Goal: Task Accomplishment & Management: Use online tool/utility

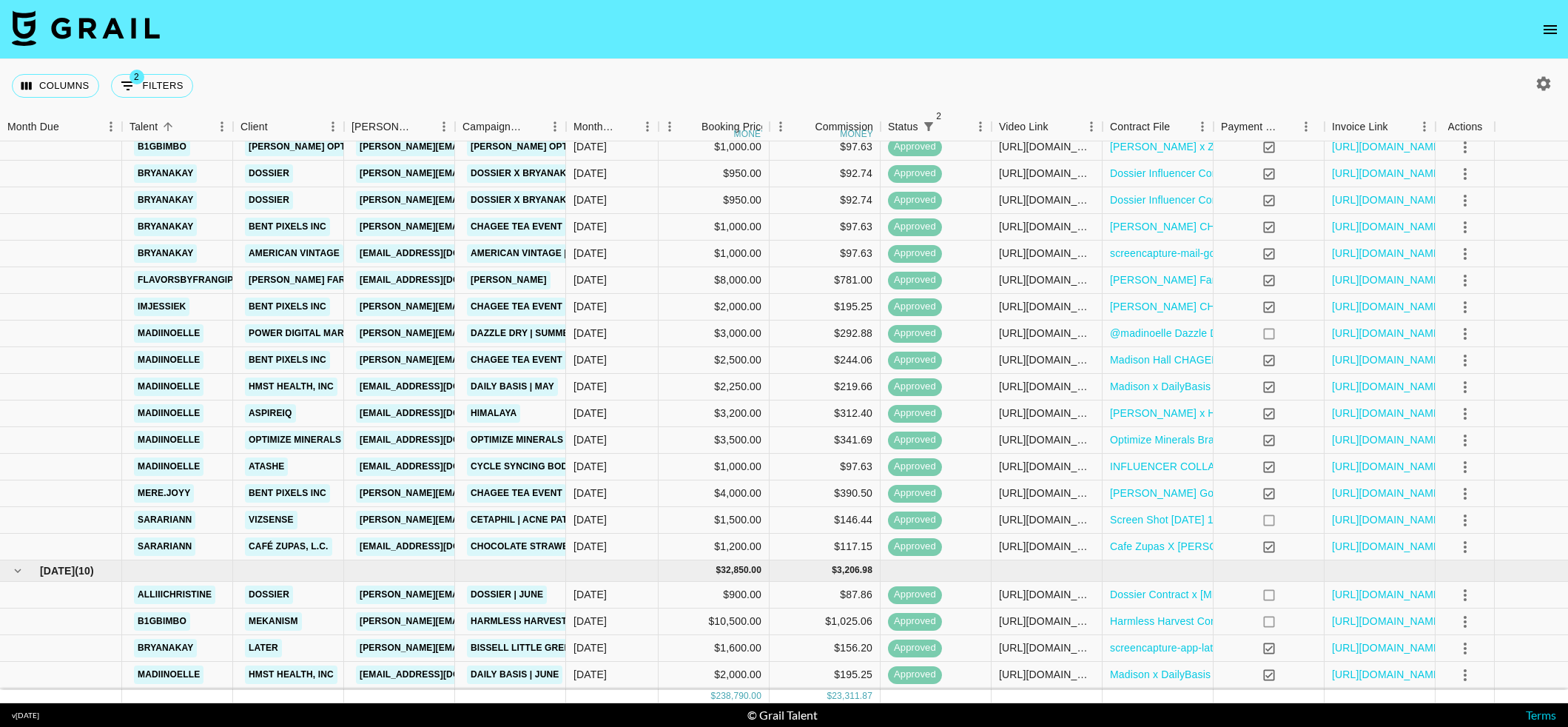
scroll to position [217, 0]
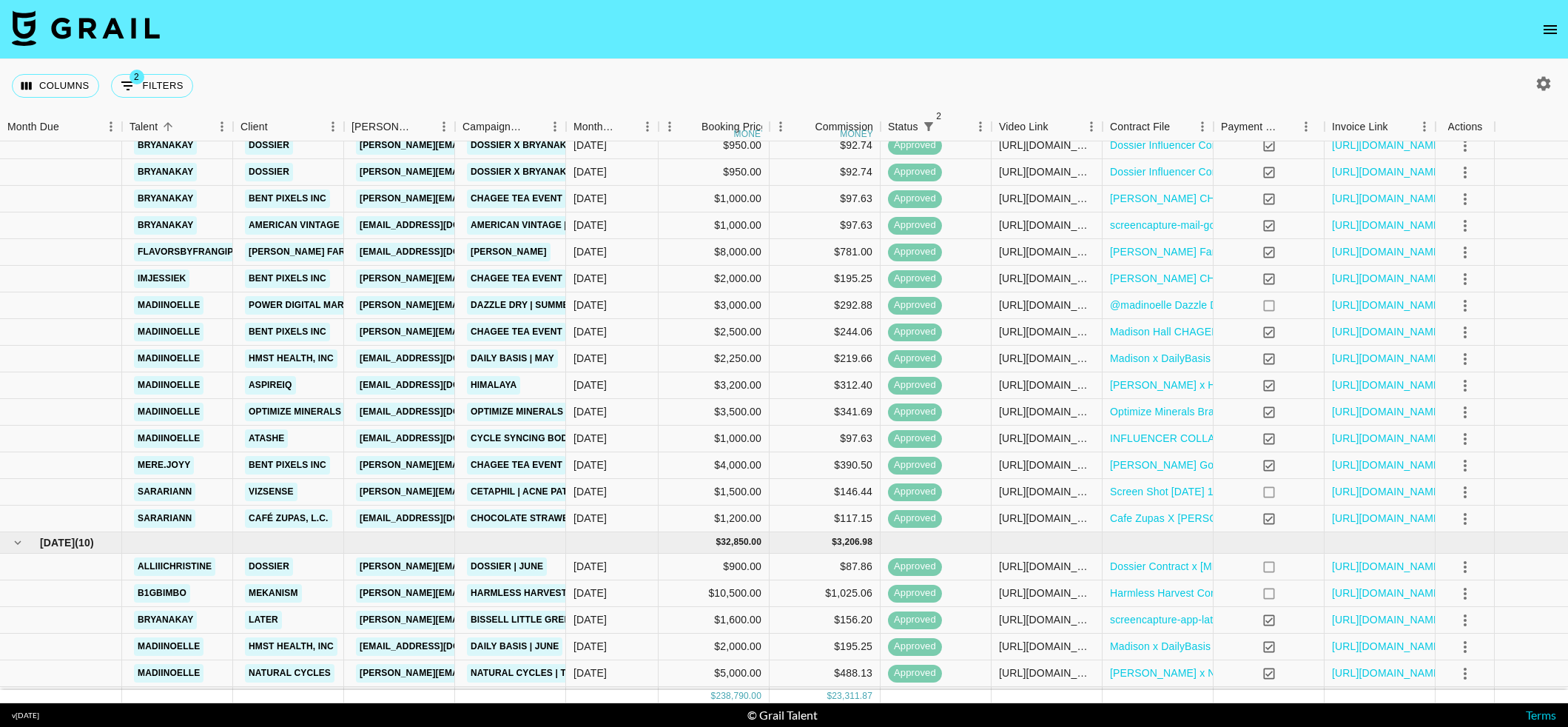
drag, startPoint x: 58, startPoint y: 87, endPoint x: 50, endPoint y: 125, distance: 38.8
click at [58, 87] on button "Columns" at bounding box center [56, 85] width 88 height 24
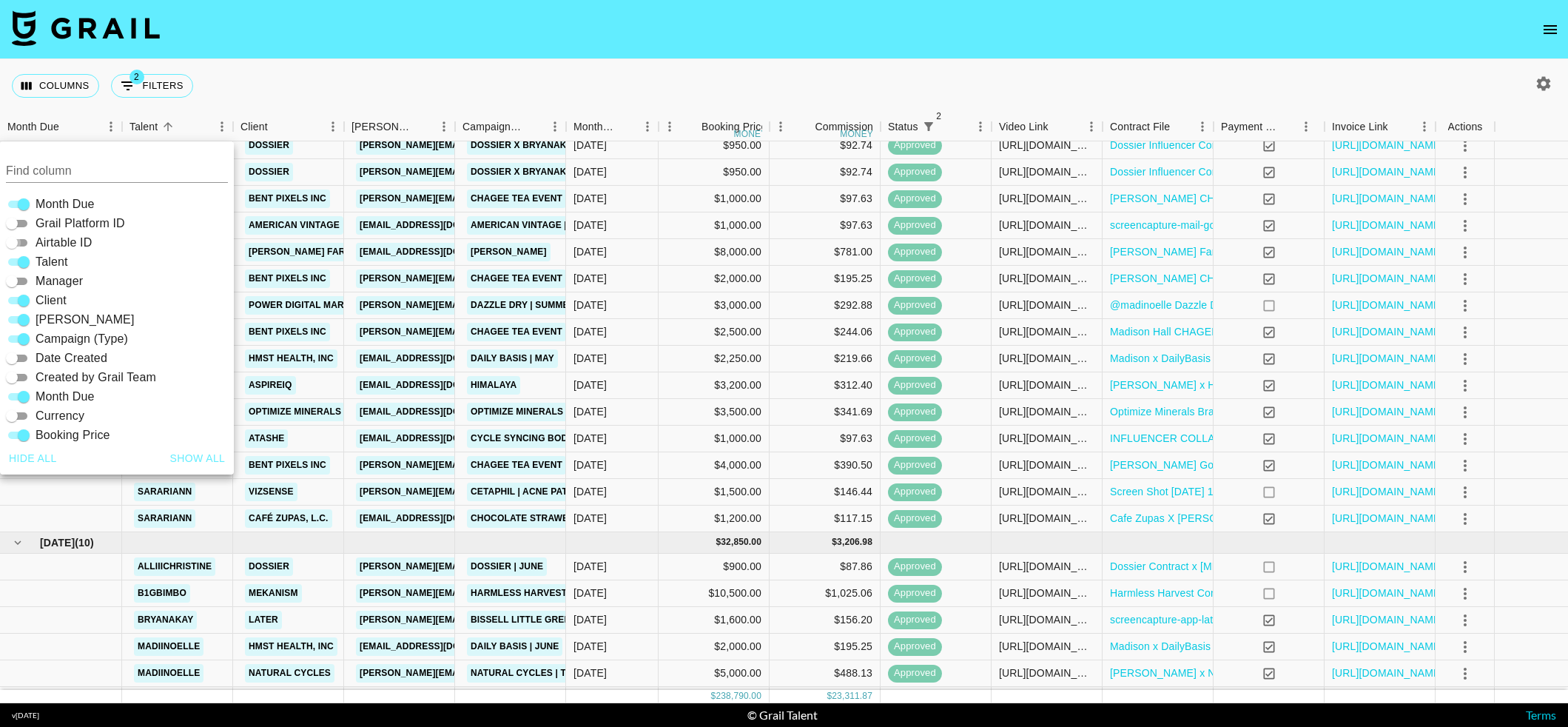
click at [22, 241] on input "Airtable ID" at bounding box center [11, 243] width 53 height 18
checkbox input "true"
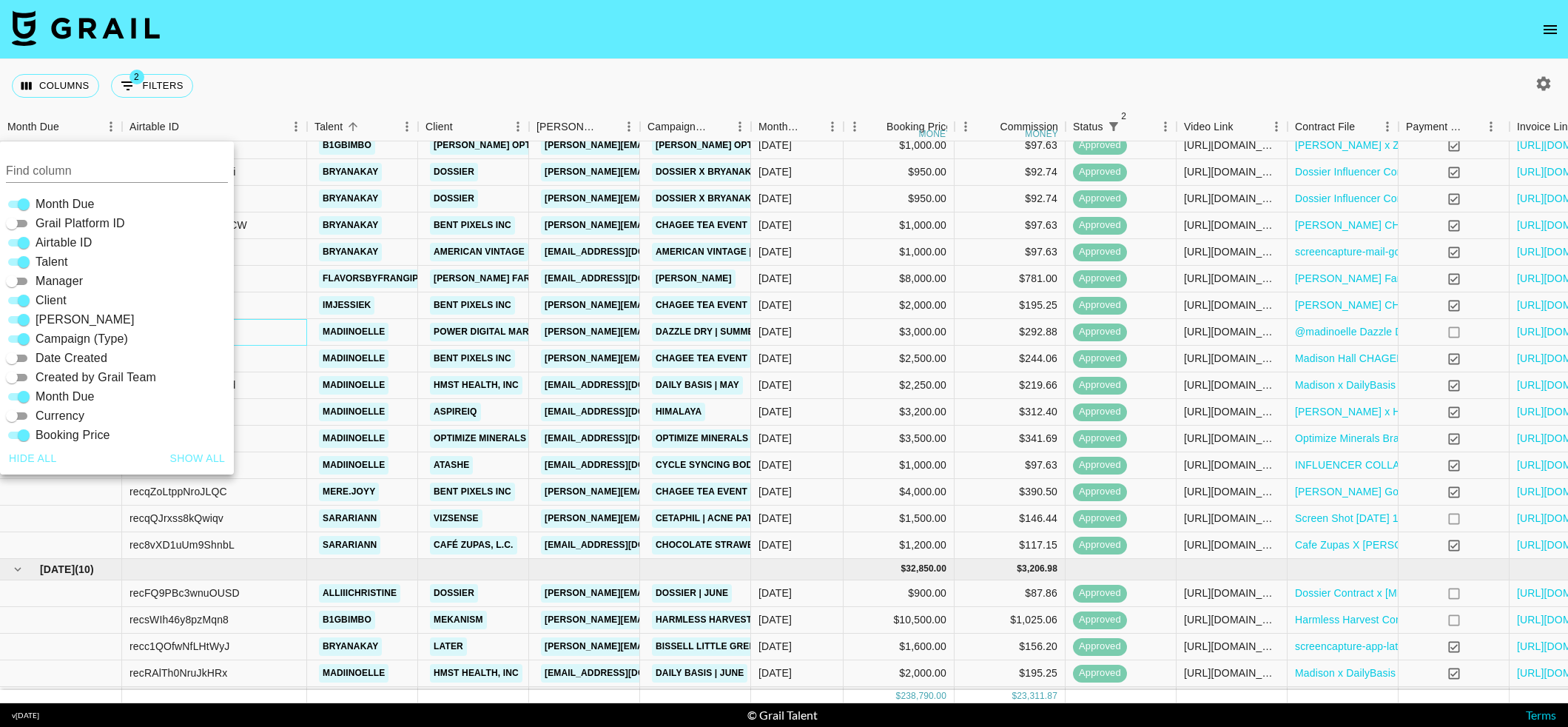
click at [280, 339] on div "recsyuekiEu5JLNWY" at bounding box center [214, 332] width 185 height 26
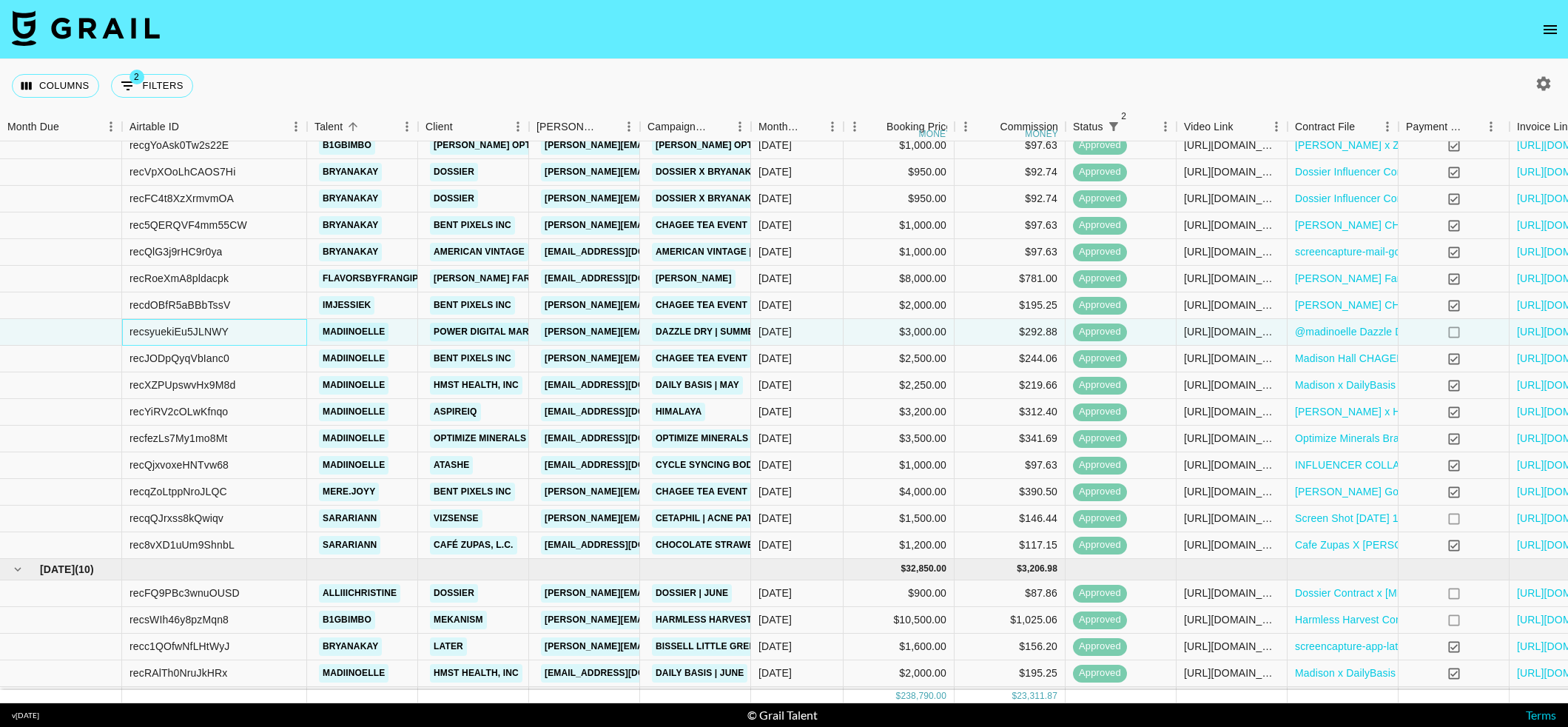
click at [206, 334] on div "recsyuekiEu5JLNWY" at bounding box center [179, 331] width 99 height 15
copy div "recsyuekiEu5JLNWY"
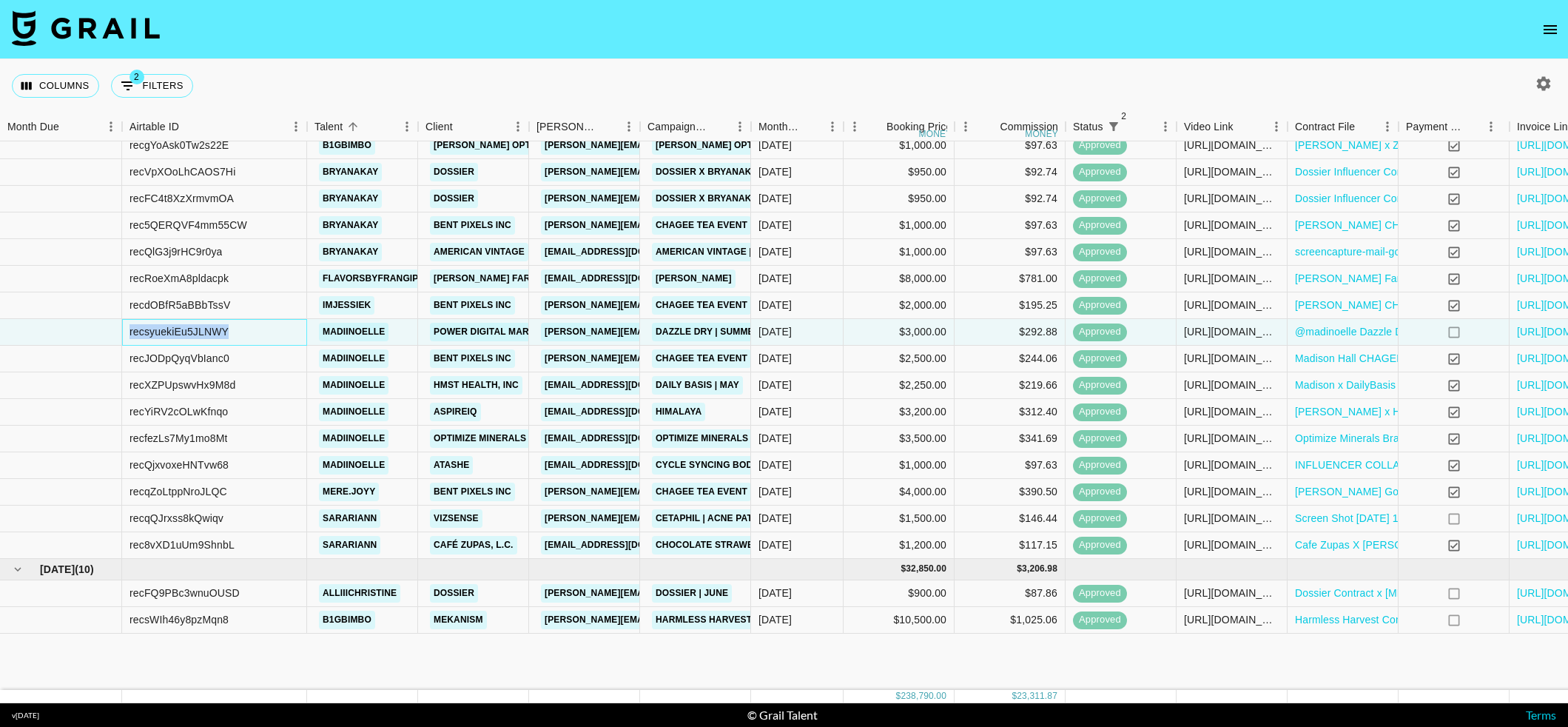
scroll to position [0, 0]
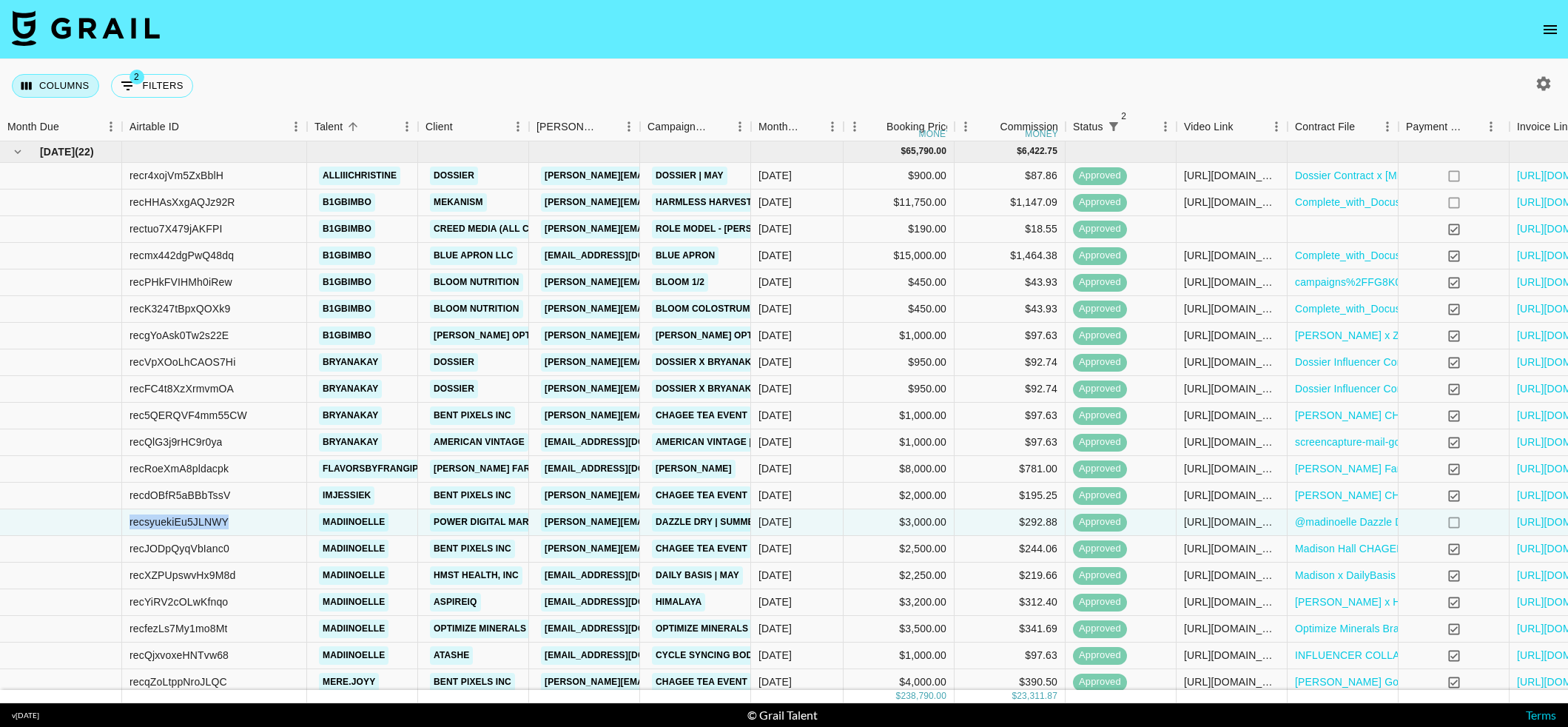
click at [52, 89] on button "Columns" at bounding box center [56, 85] width 88 height 24
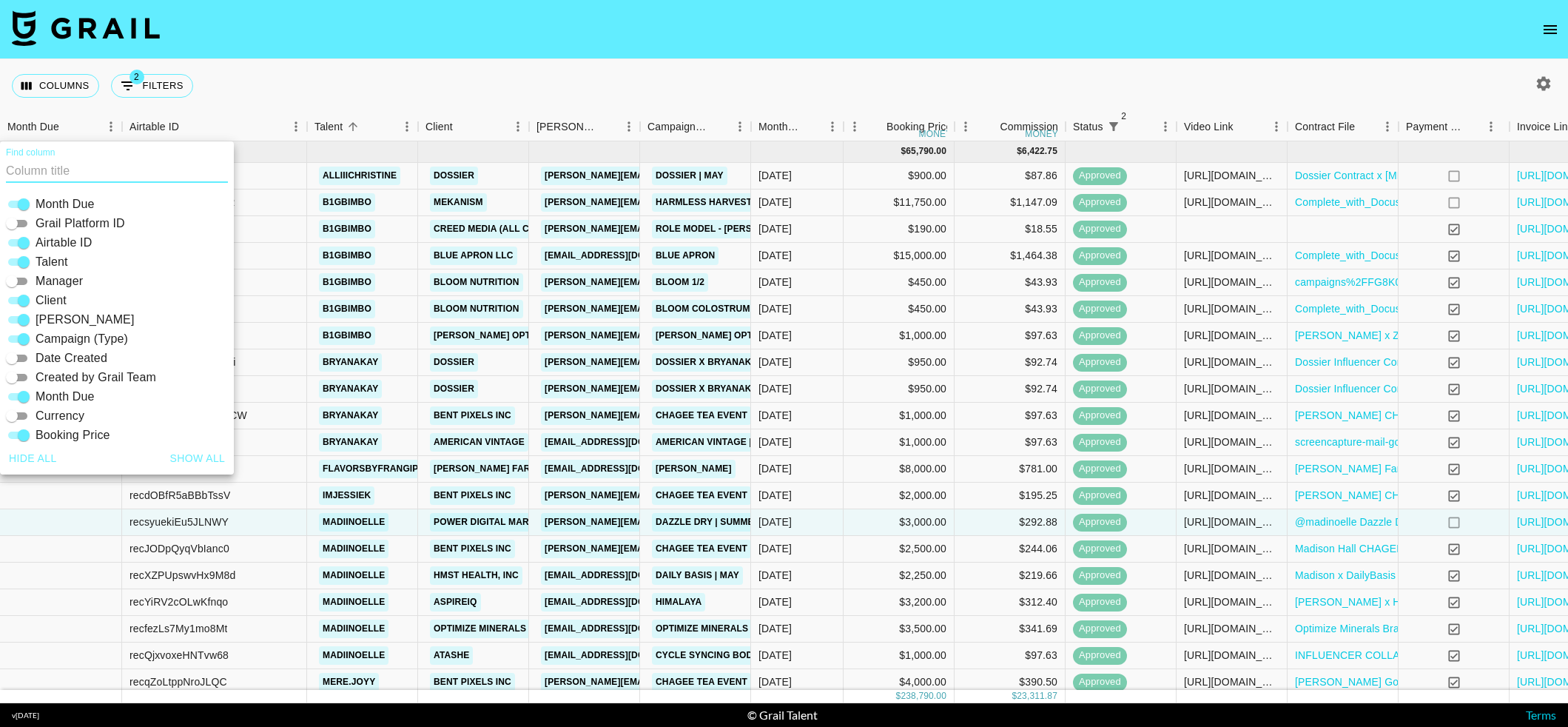
click at [20, 241] on input "Airtable ID" at bounding box center [24, 243] width 53 height 18
checkbox input "false"
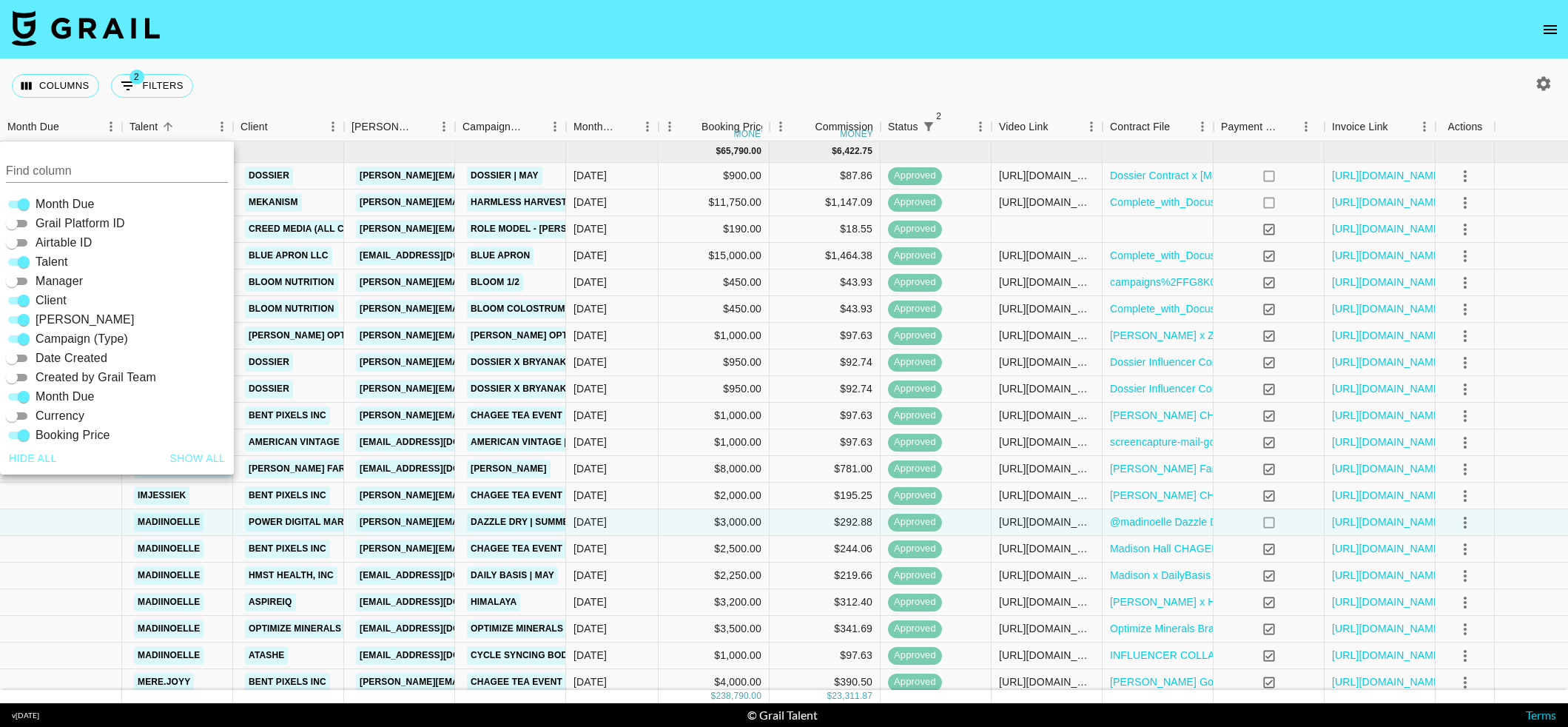
click at [415, 82] on div "Columns 2 Filters + Booking" at bounding box center [784, 86] width 1568 height 53
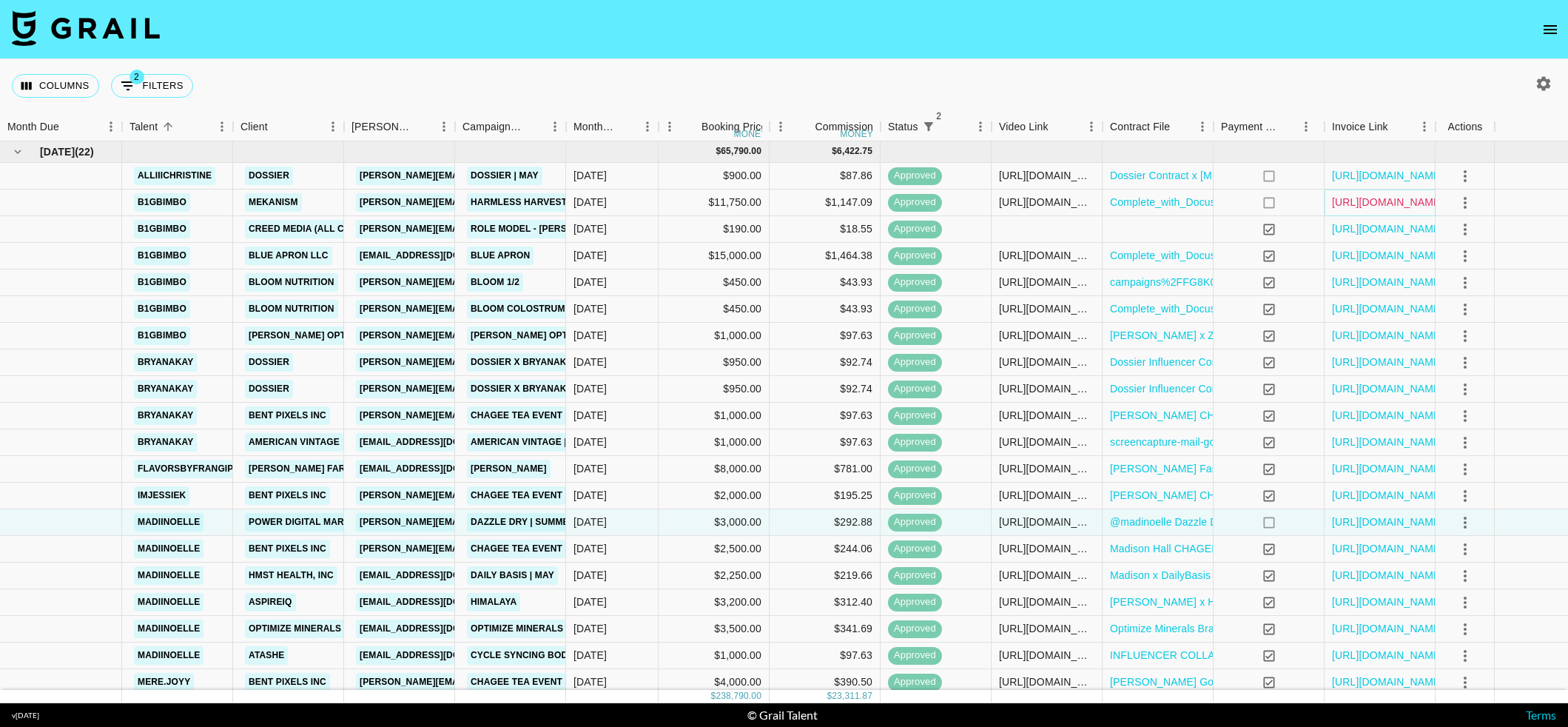
click at [1383, 206] on link "[URL][DOMAIN_NAME]" at bounding box center [1387, 202] width 111 height 15
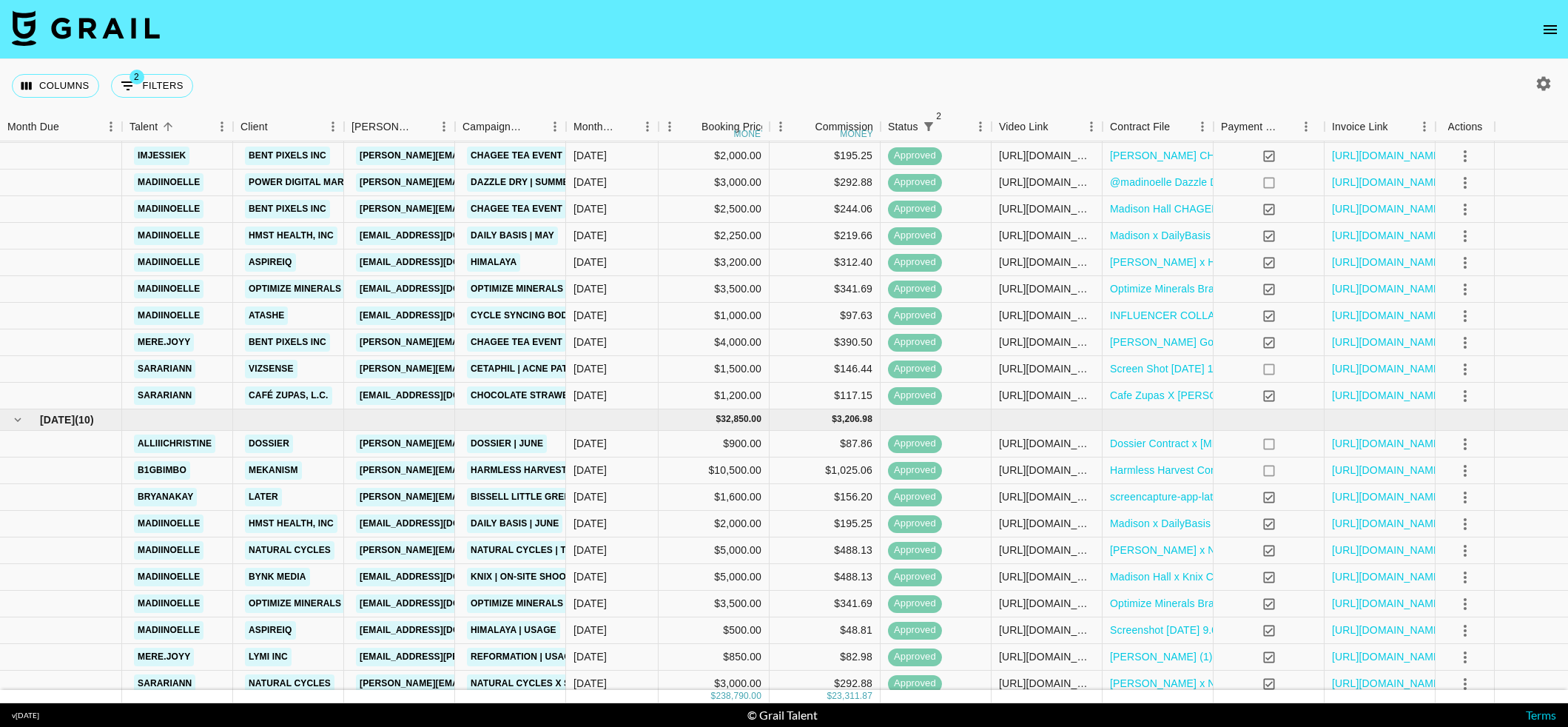
scroll to position [346, 0]
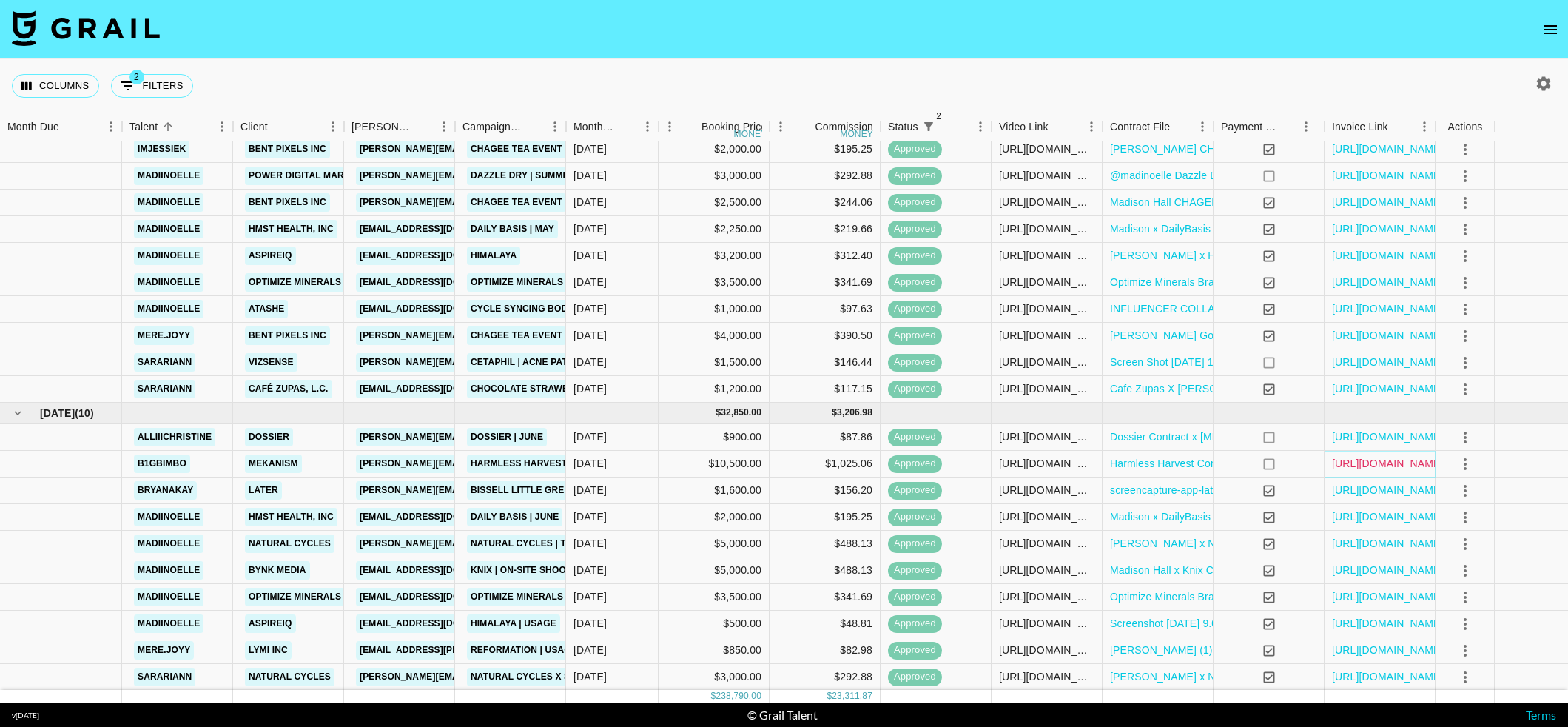
click at [1393, 468] on link "[URL][DOMAIN_NAME]" at bounding box center [1387, 463] width 111 height 15
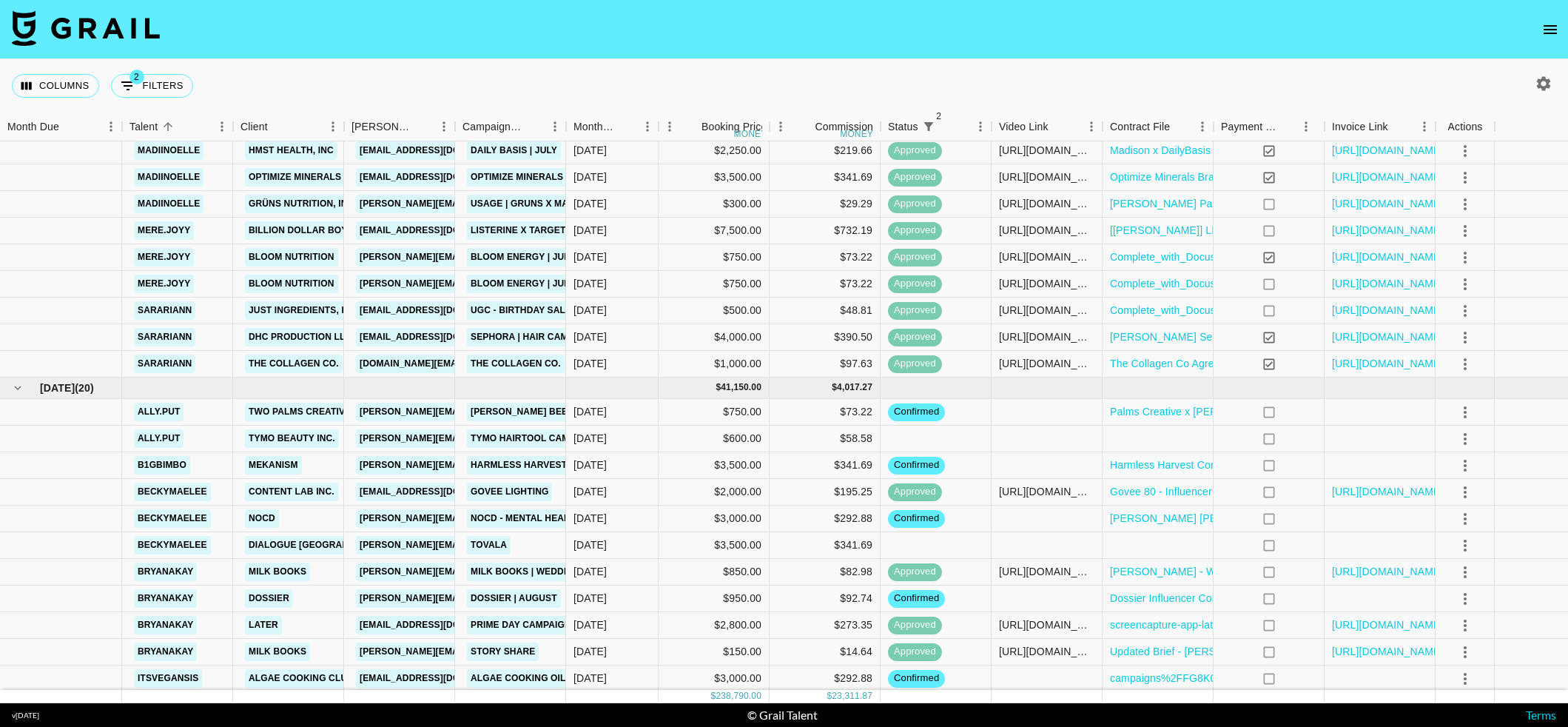
scroll to position [1141, 0]
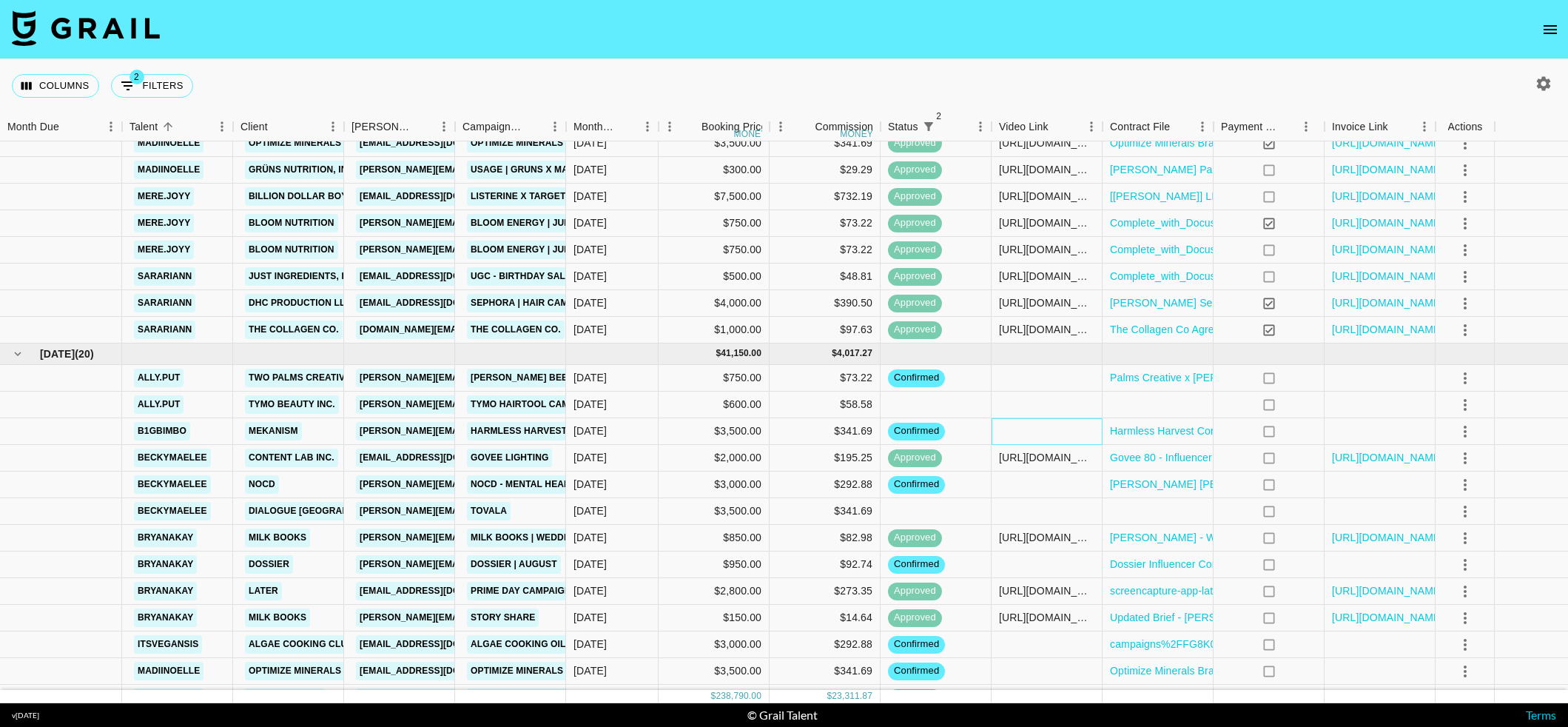
click at [1024, 433] on div at bounding box center [1047, 431] width 111 height 26
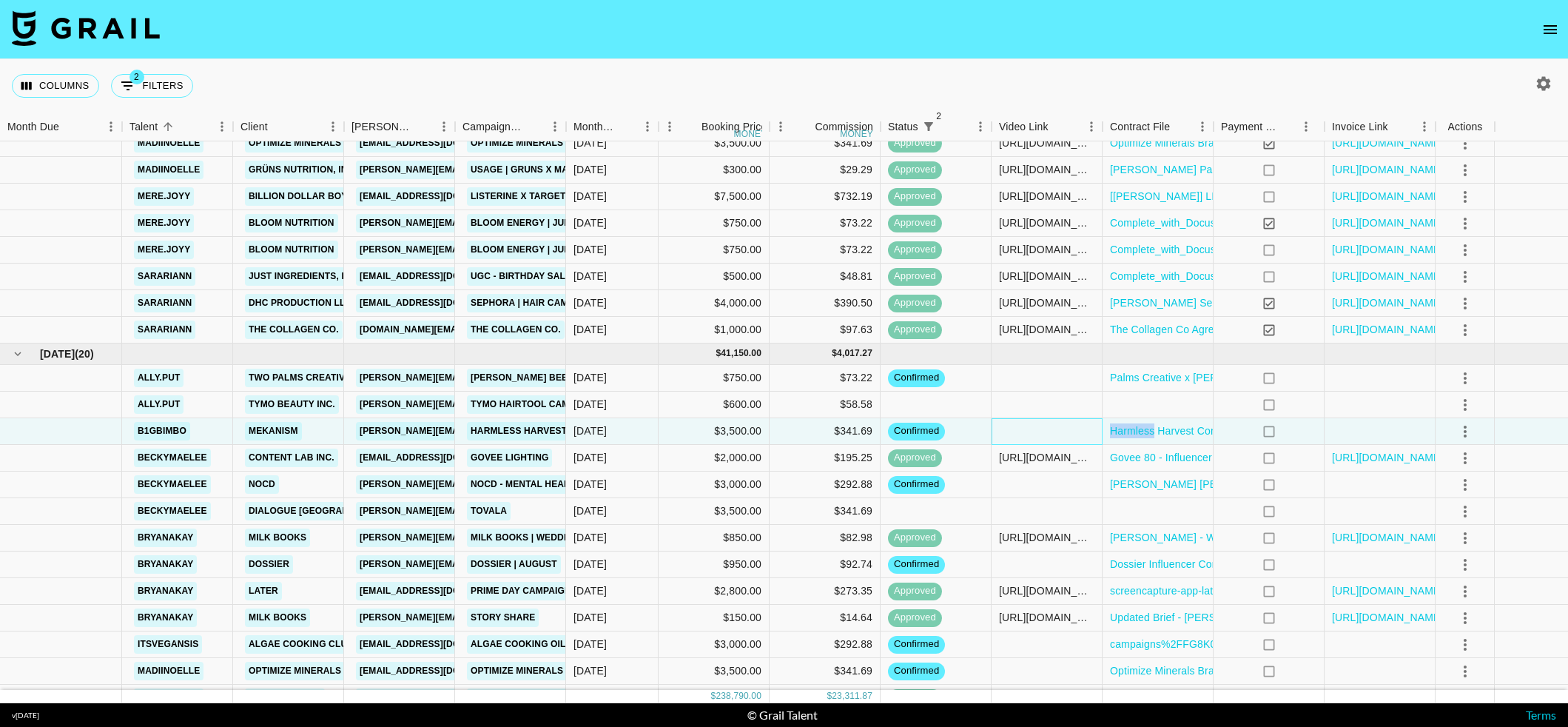
click at [1024, 433] on div at bounding box center [1047, 431] width 111 height 26
type input "[URL][DOMAIN_NAME]"
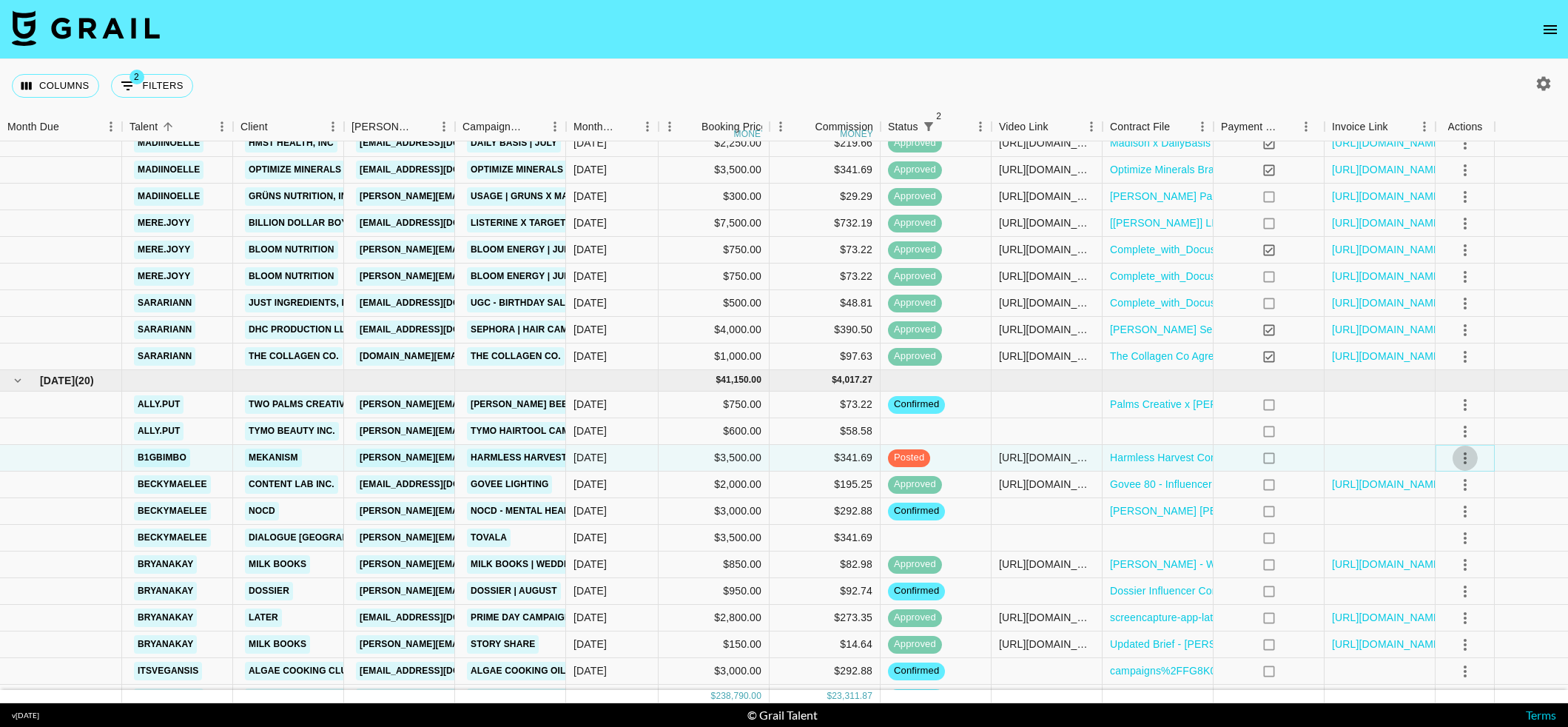
click at [1469, 467] on icon "select merge strategy" at bounding box center [1465, 458] width 18 height 18
click at [1471, 597] on div "Approve" at bounding box center [1451, 596] width 45 height 18
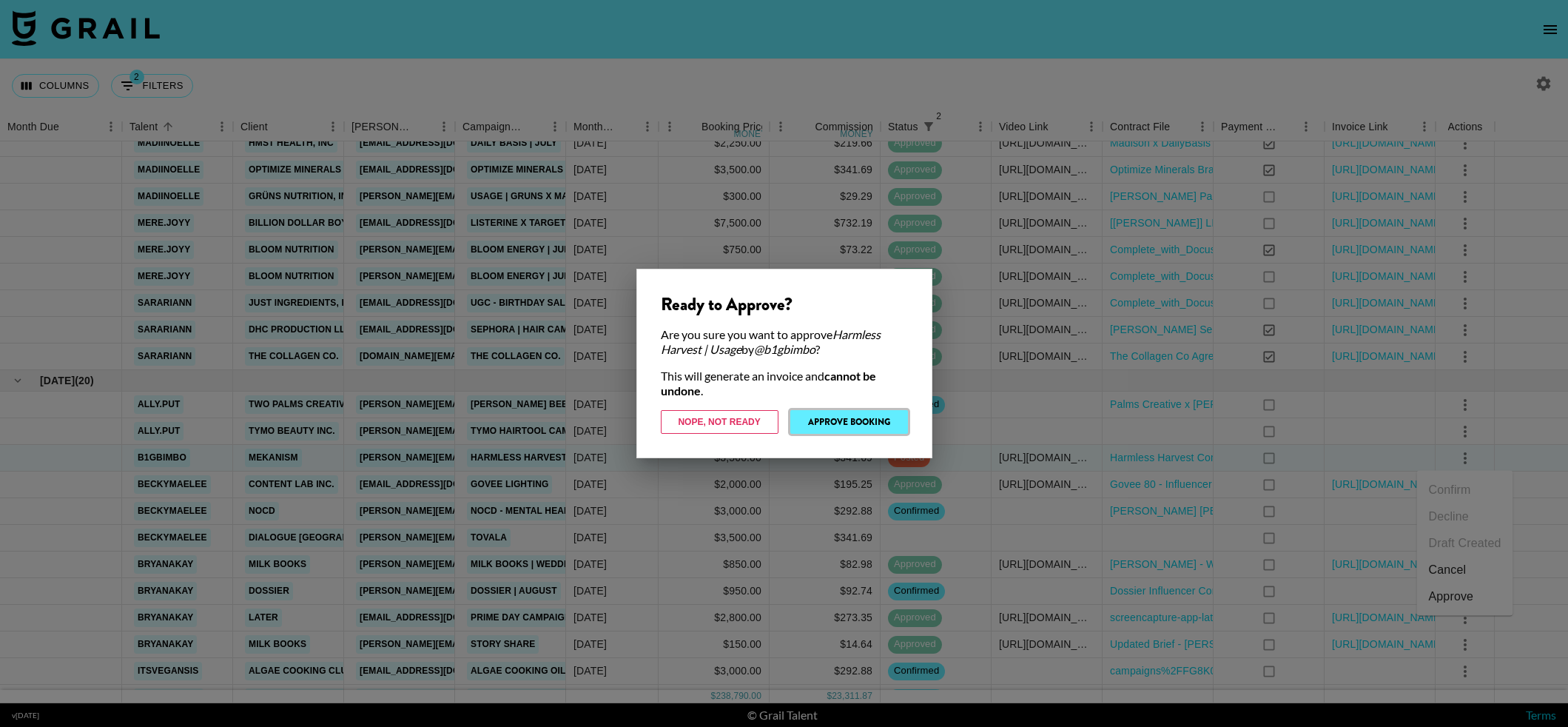
click at [800, 425] on button "Approve Booking" at bounding box center [849, 422] width 118 height 24
